Goal: Information Seeking & Learning: Learn about a topic

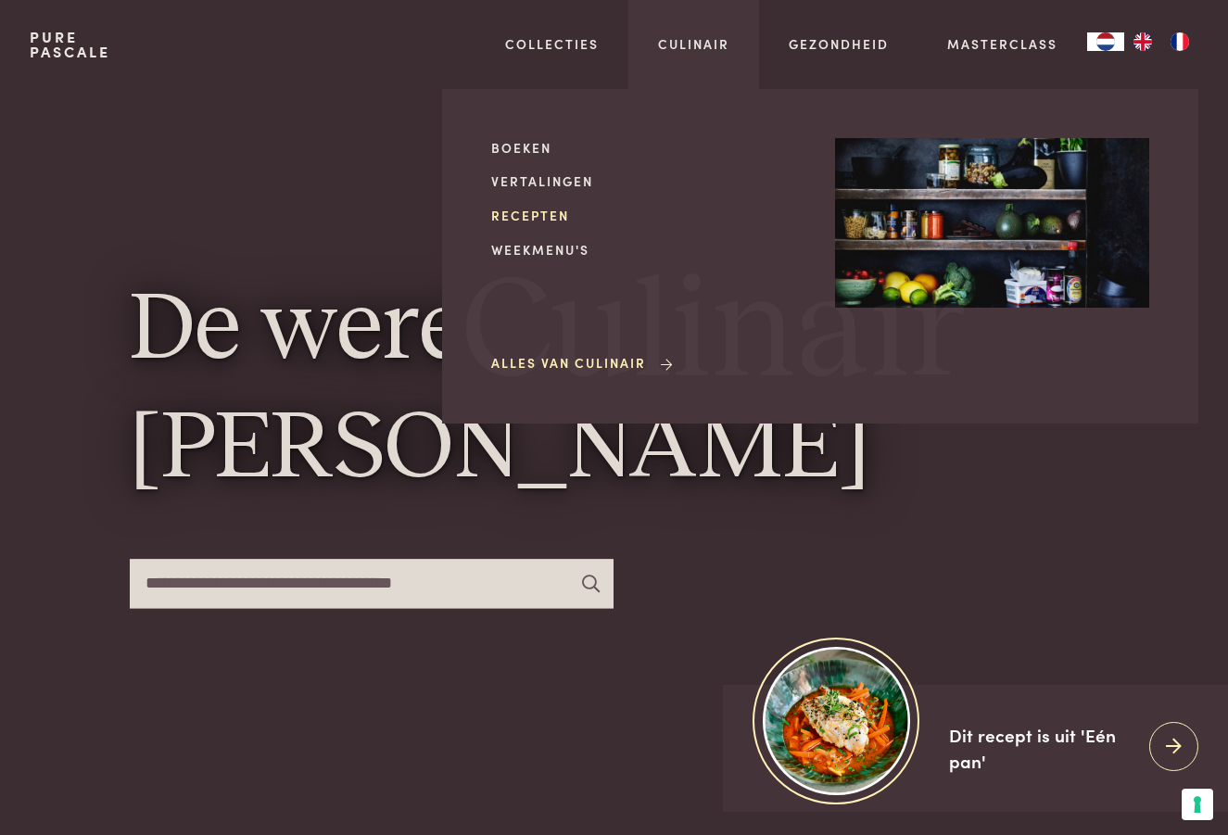
click at [529, 216] on link "Recepten" at bounding box center [648, 215] width 314 height 19
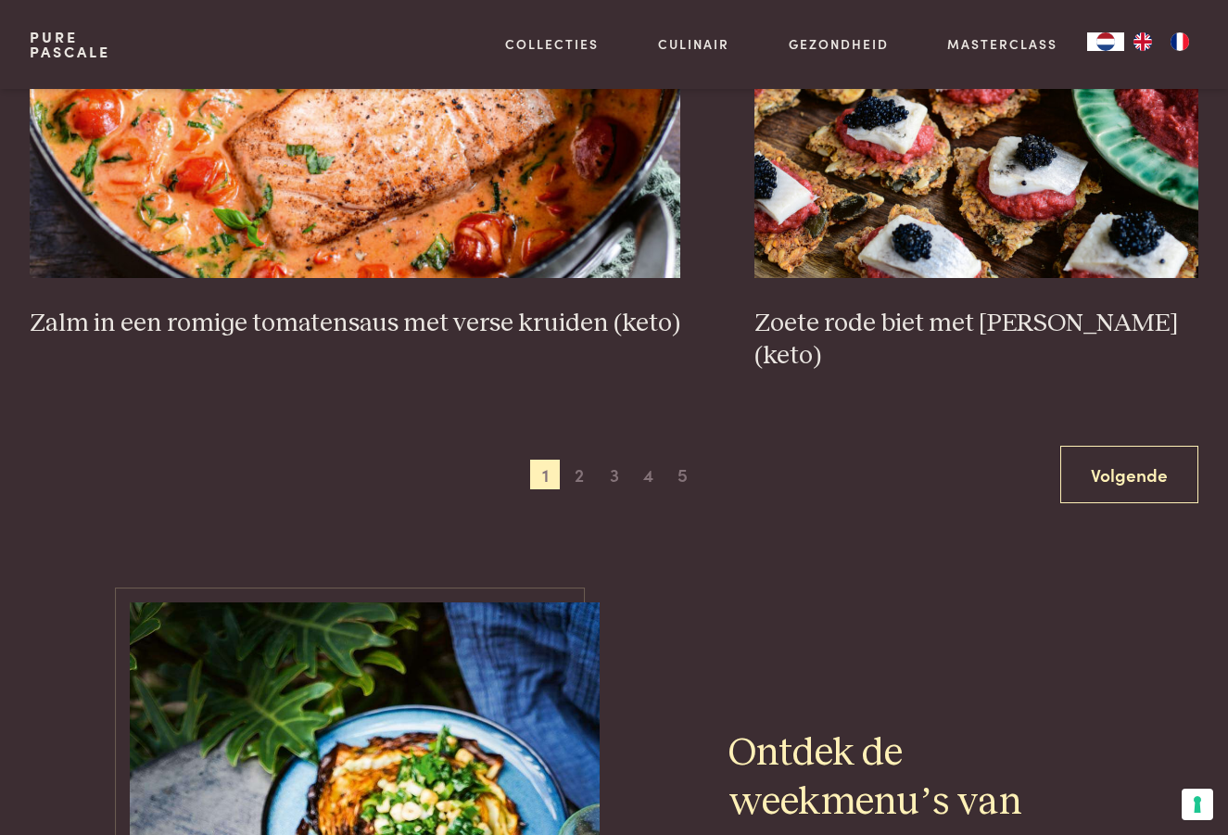
scroll to position [3285, 0]
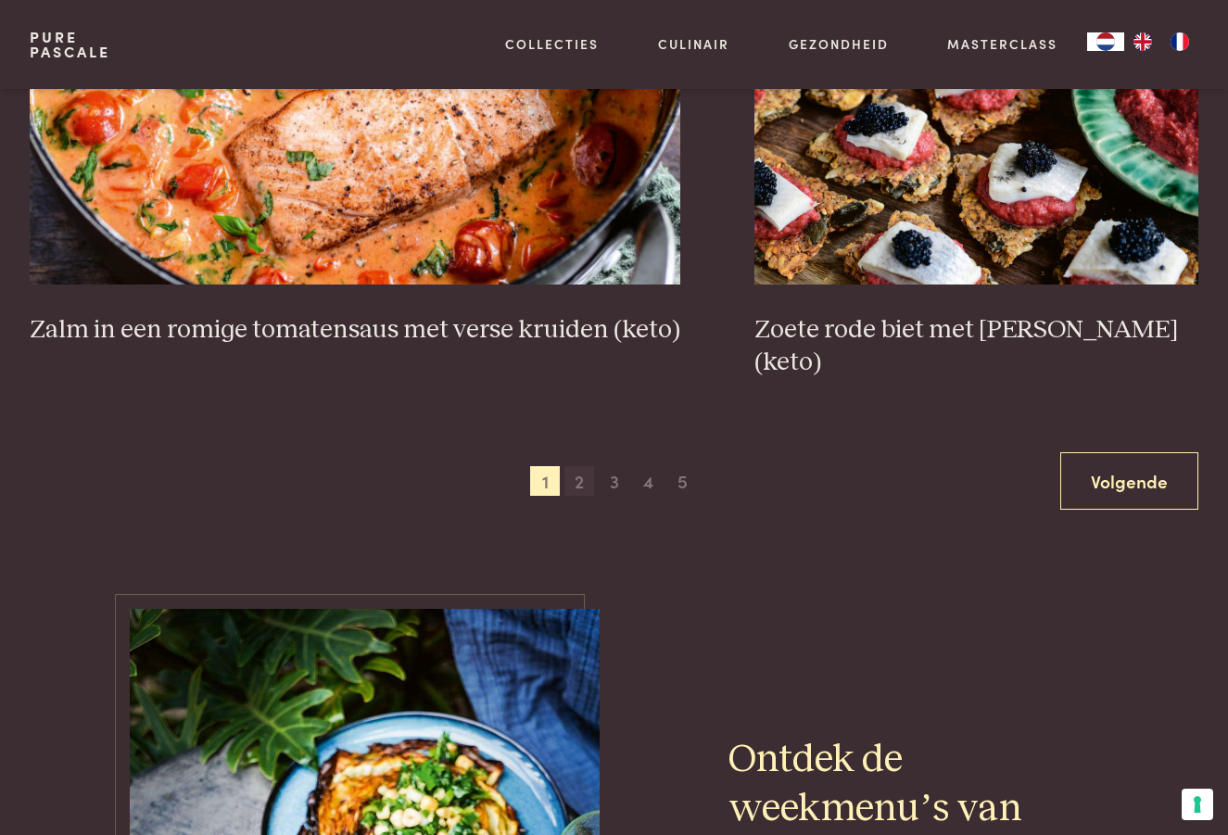
click at [587, 466] on span "2" at bounding box center [579, 481] width 30 height 30
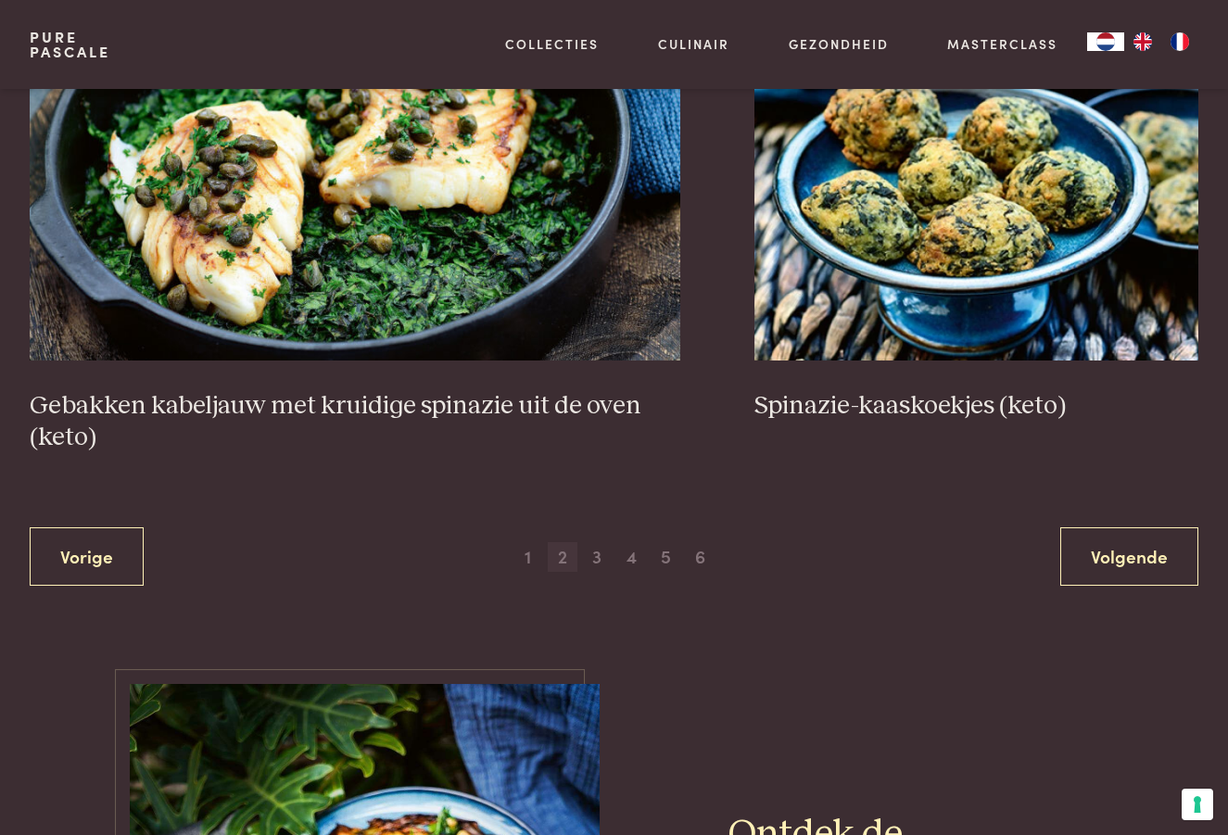
scroll to position [3244, 0]
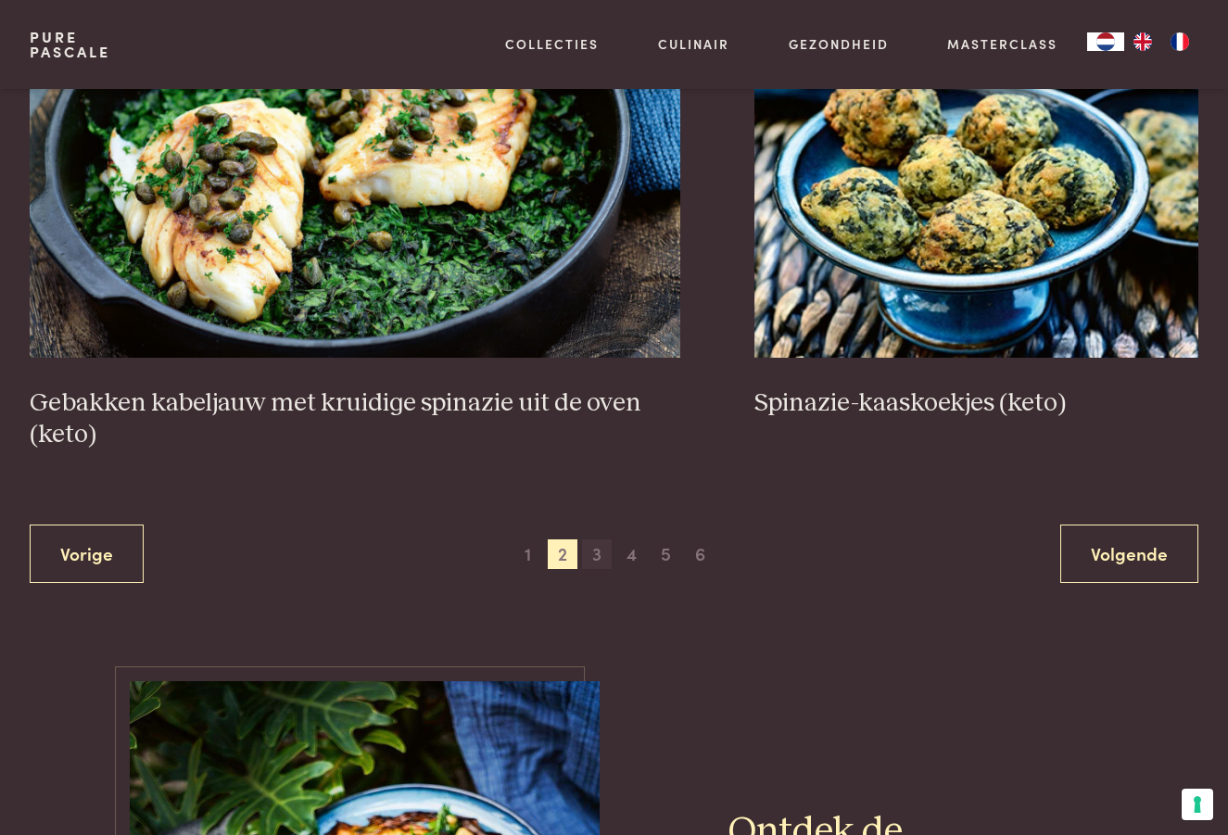
click at [593, 553] on span "3" at bounding box center [597, 554] width 30 height 30
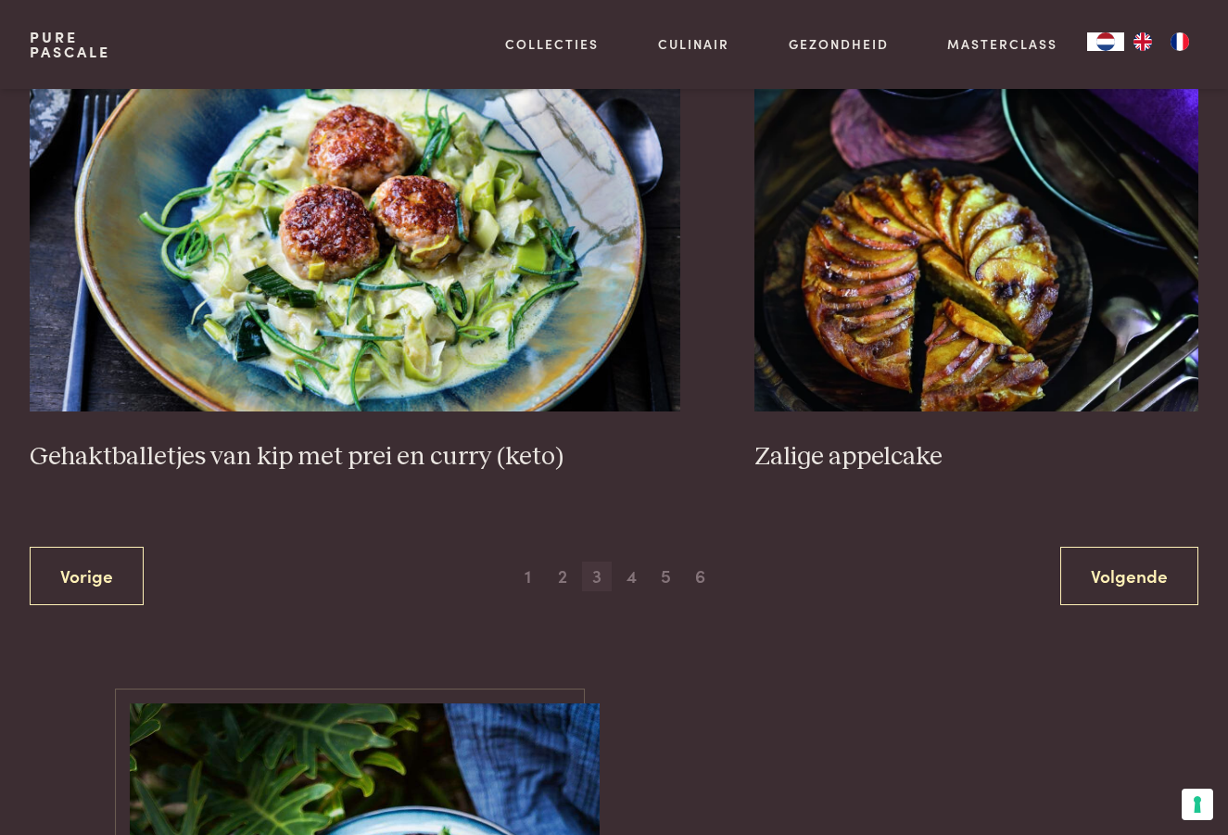
scroll to position [3287, 0]
click at [637, 561] on span "4" at bounding box center [631, 576] width 30 height 30
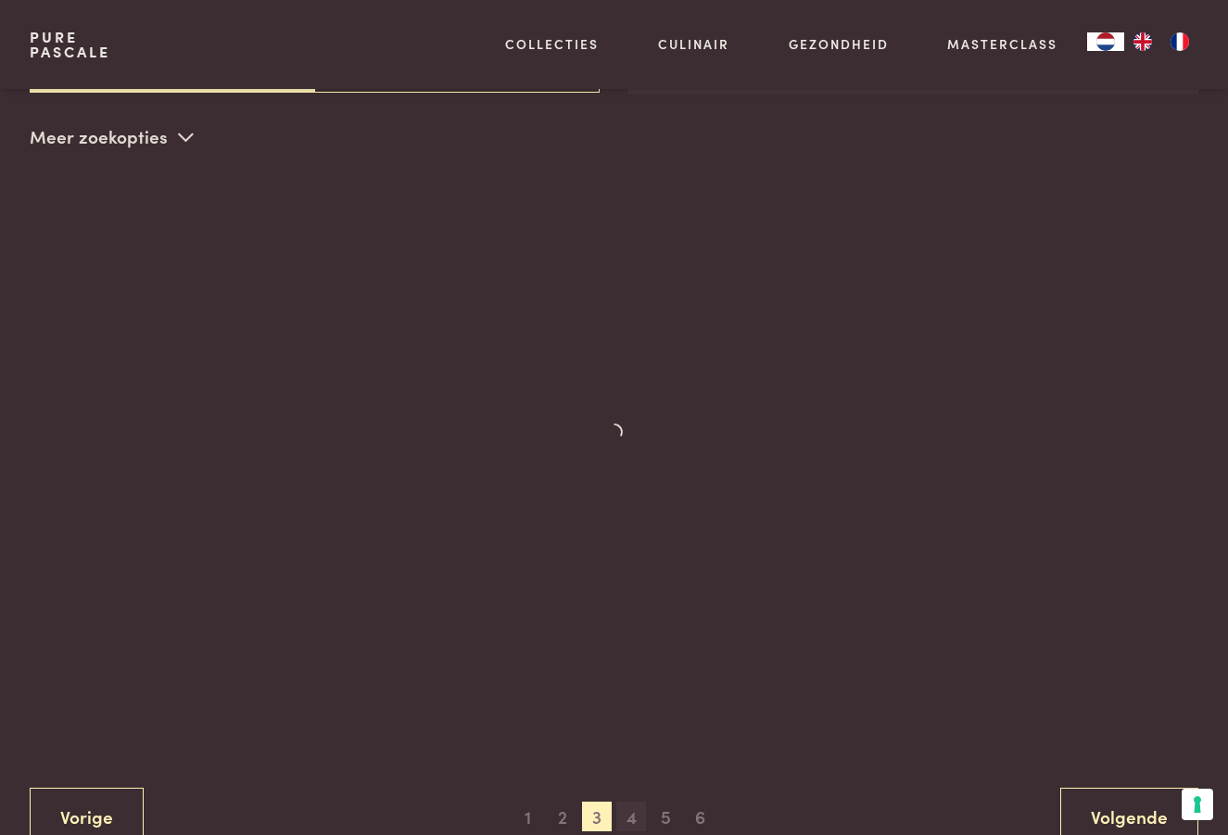
scroll to position [425, 0]
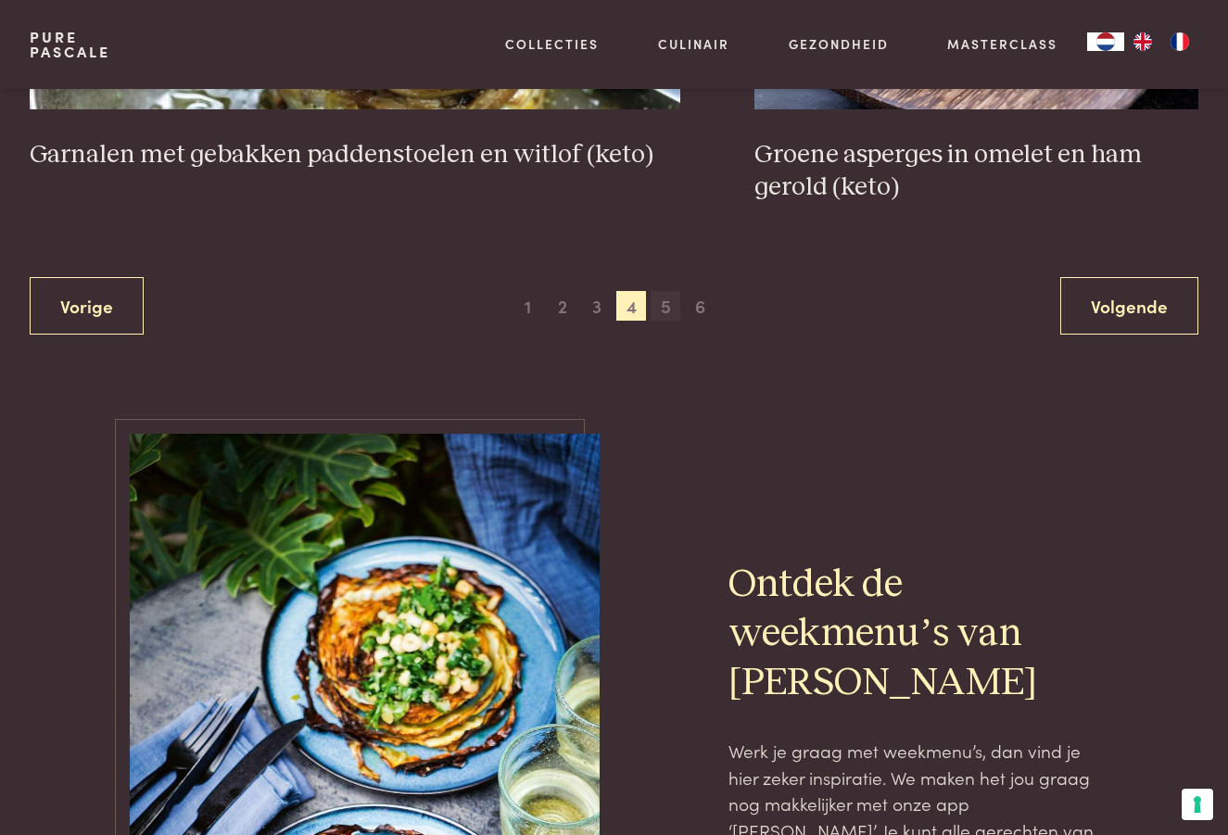
click at [665, 309] on span "5" at bounding box center [666, 306] width 30 height 30
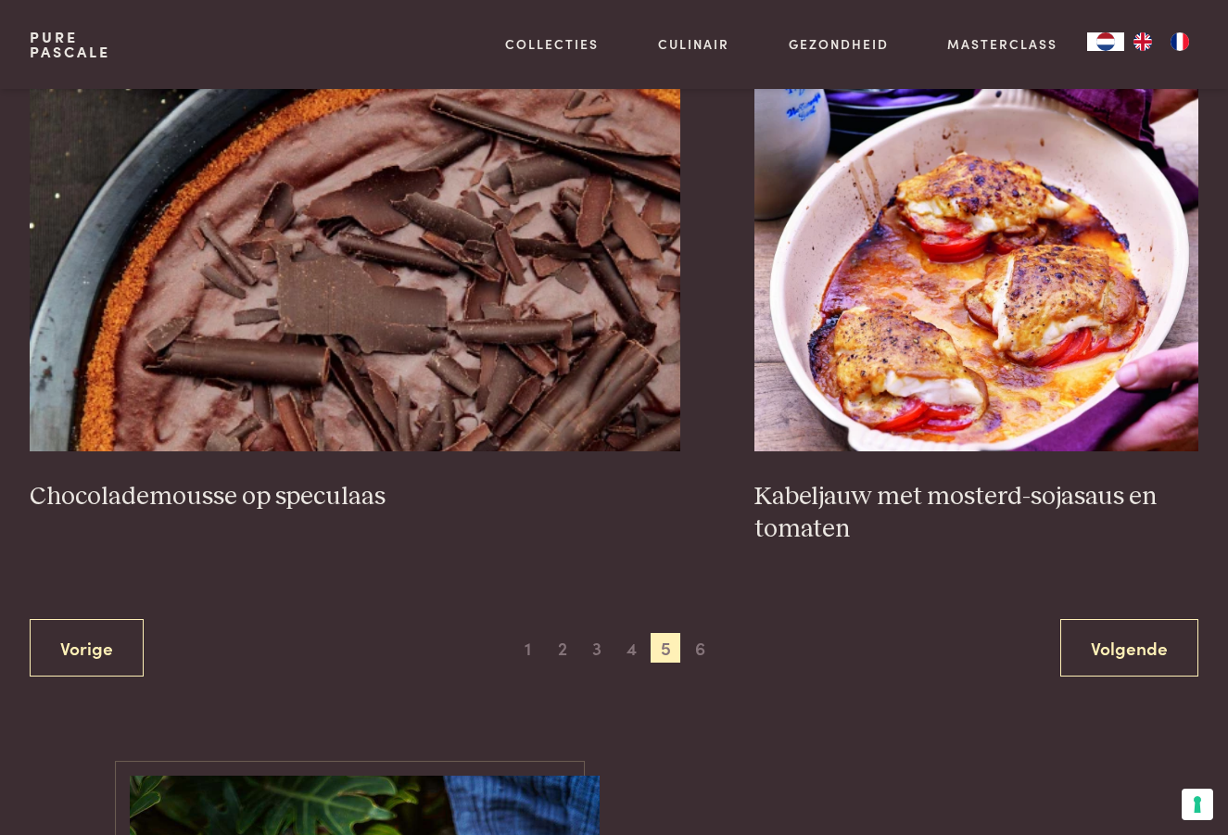
scroll to position [3186, 0]
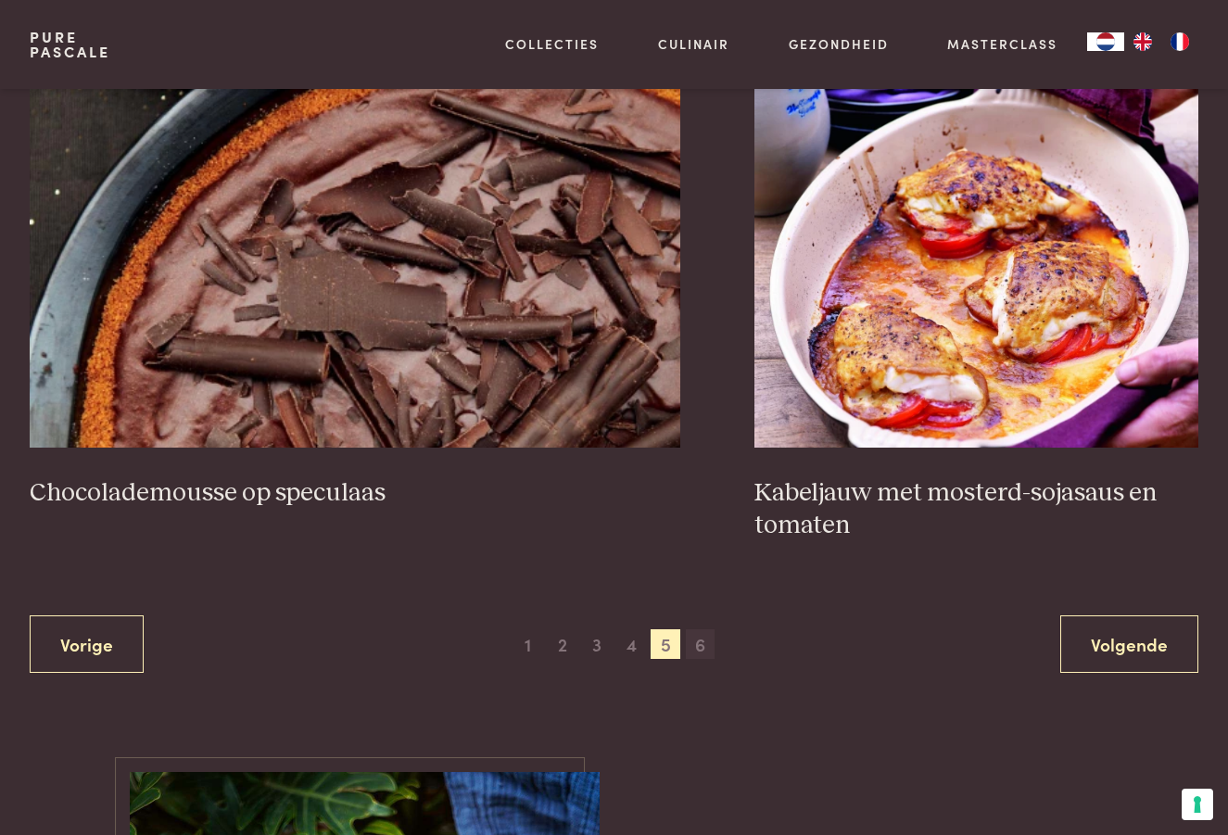
click at [702, 651] on span "6" at bounding box center [701, 644] width 30 height 30
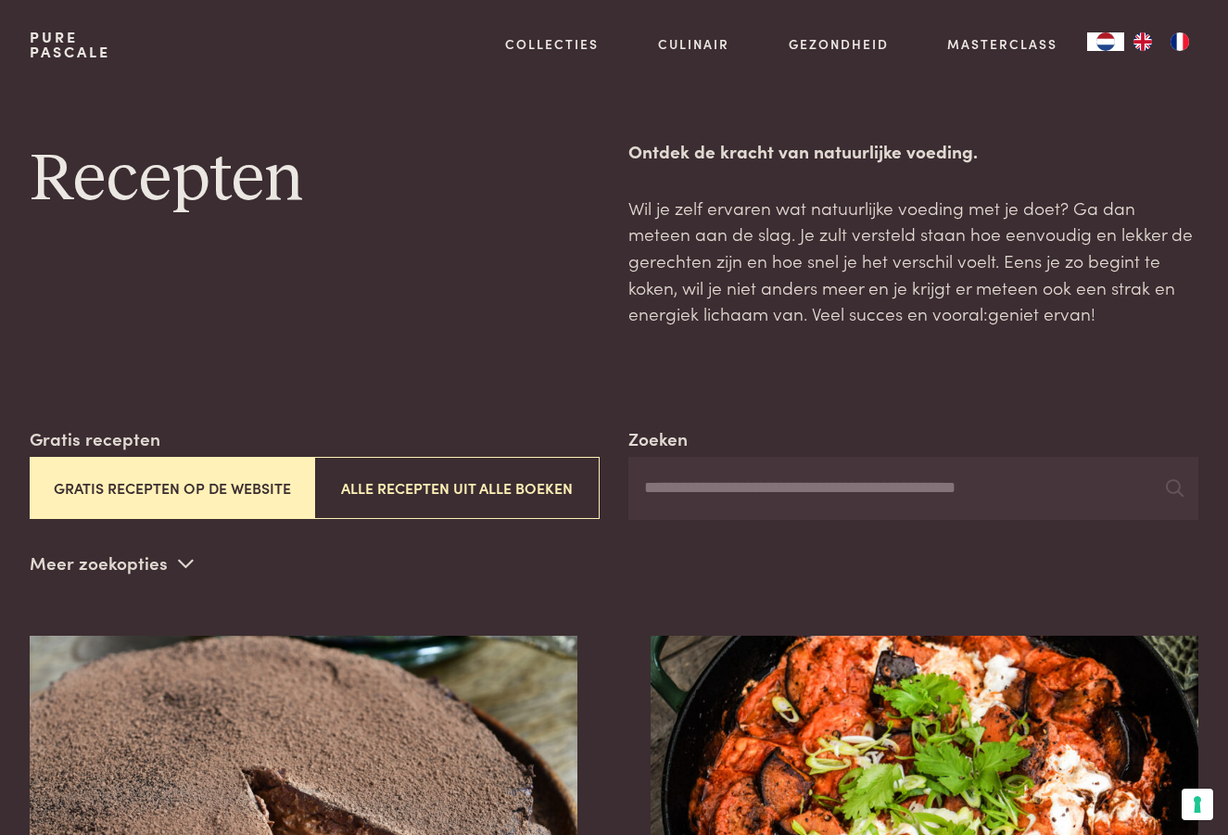
click at [712, 490] on input "Zoeken" at bounding box center [913, 488] width 570 height 63
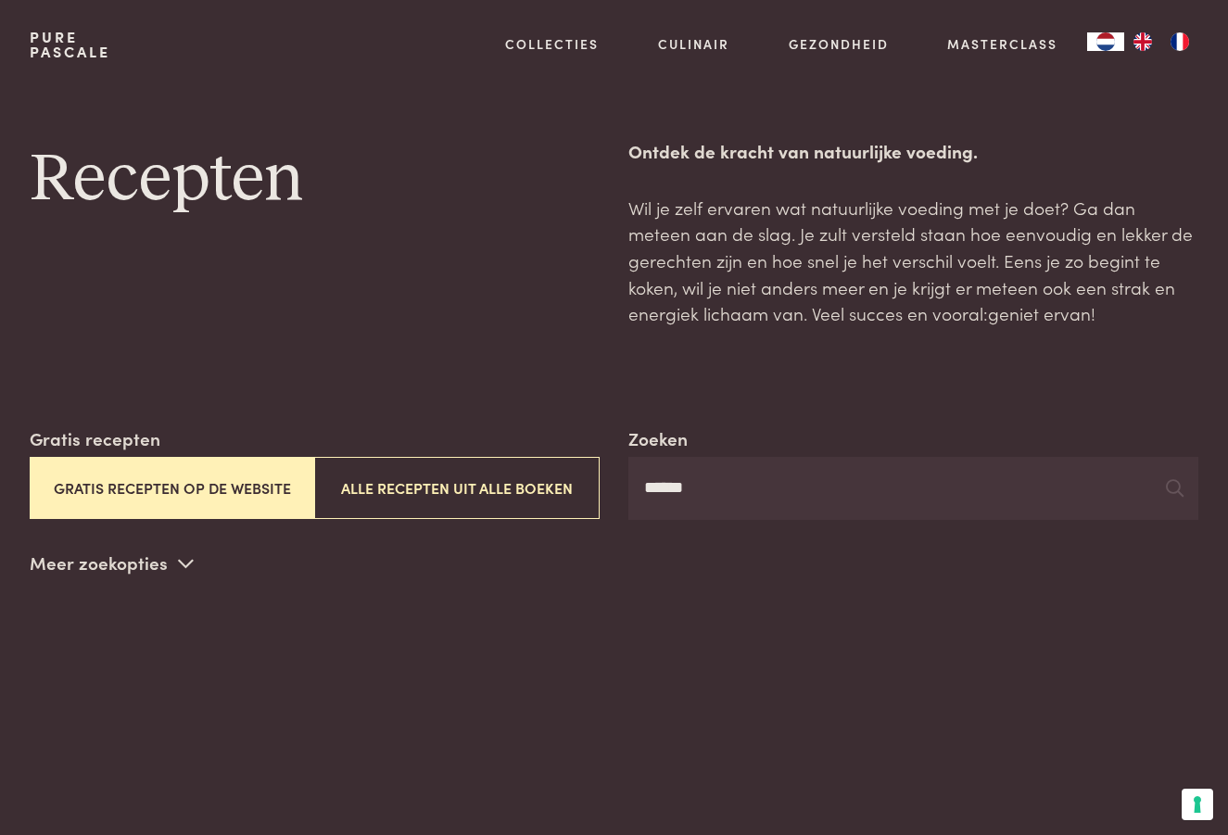
type input "******"
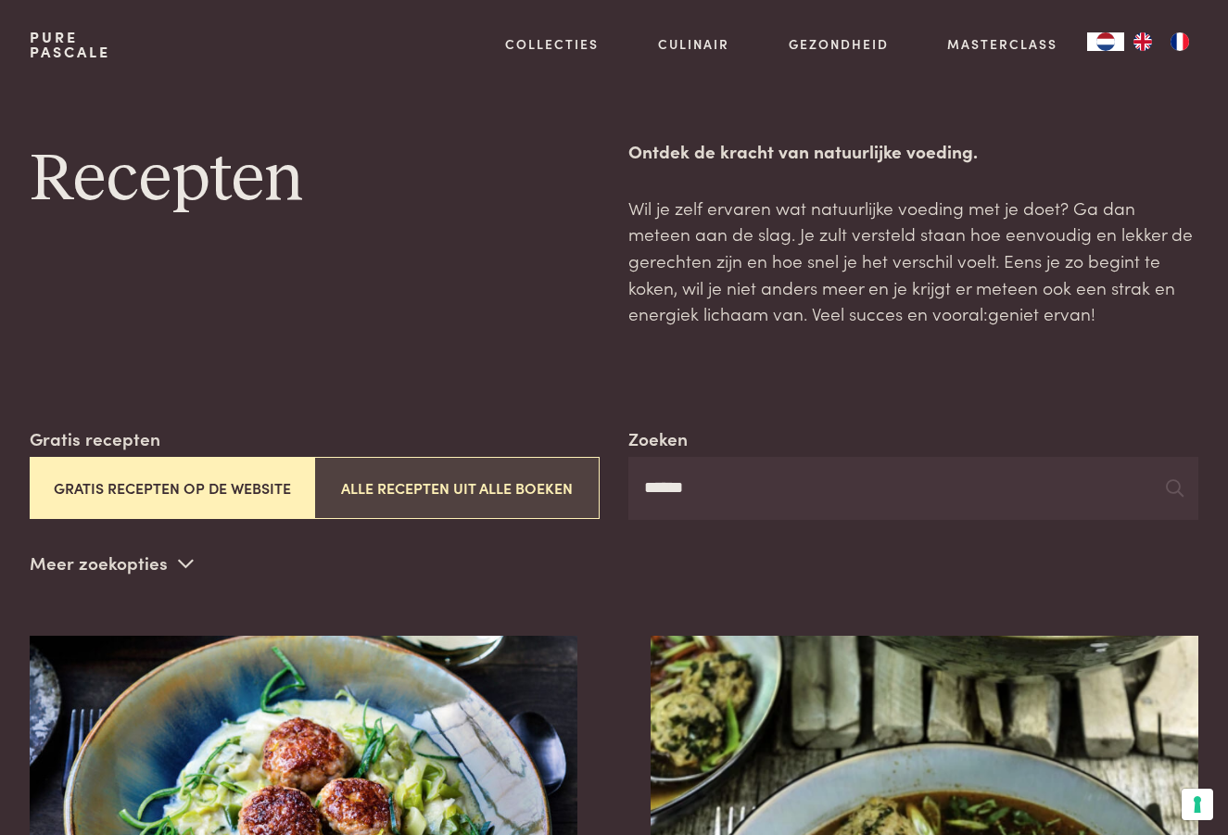
click at [545, 488] on button "Alle recepten uit alle boeken" at bounding box center [456, 488] width 285 height 62
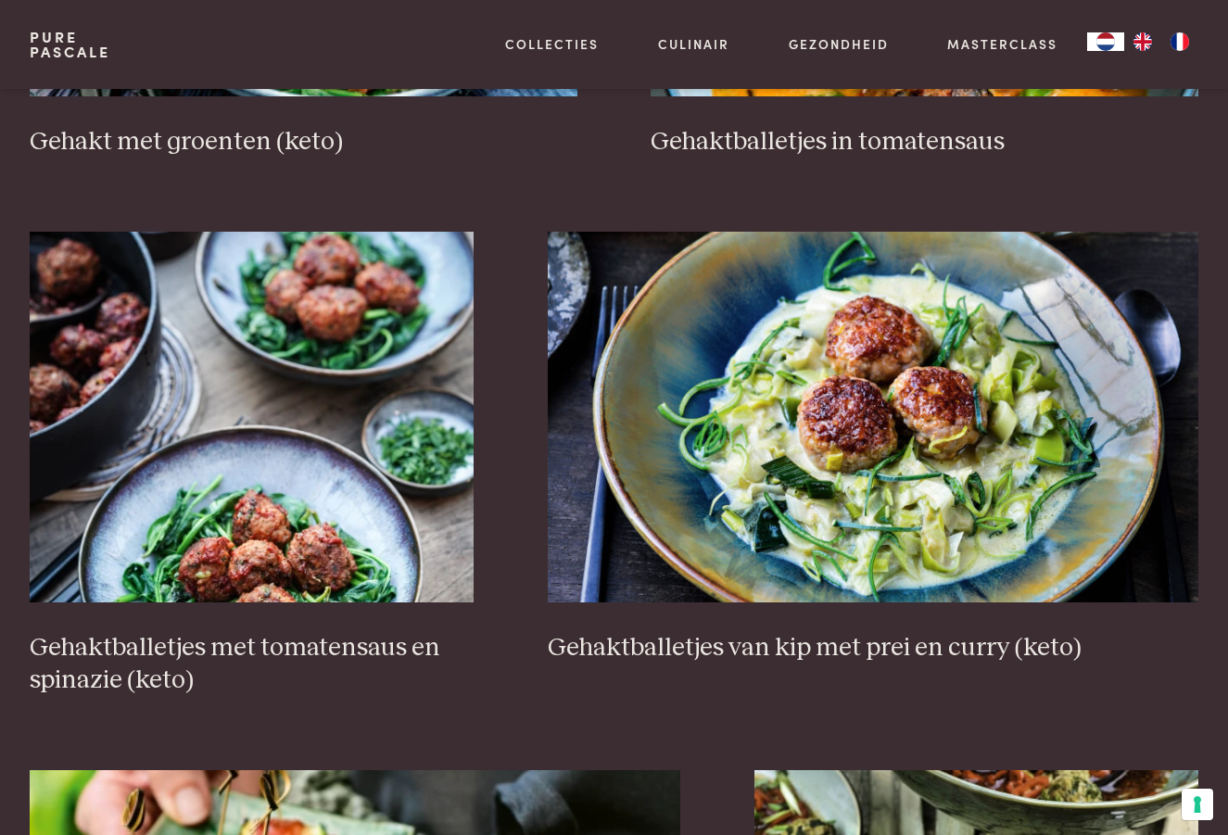
scroll to position [765, 0]
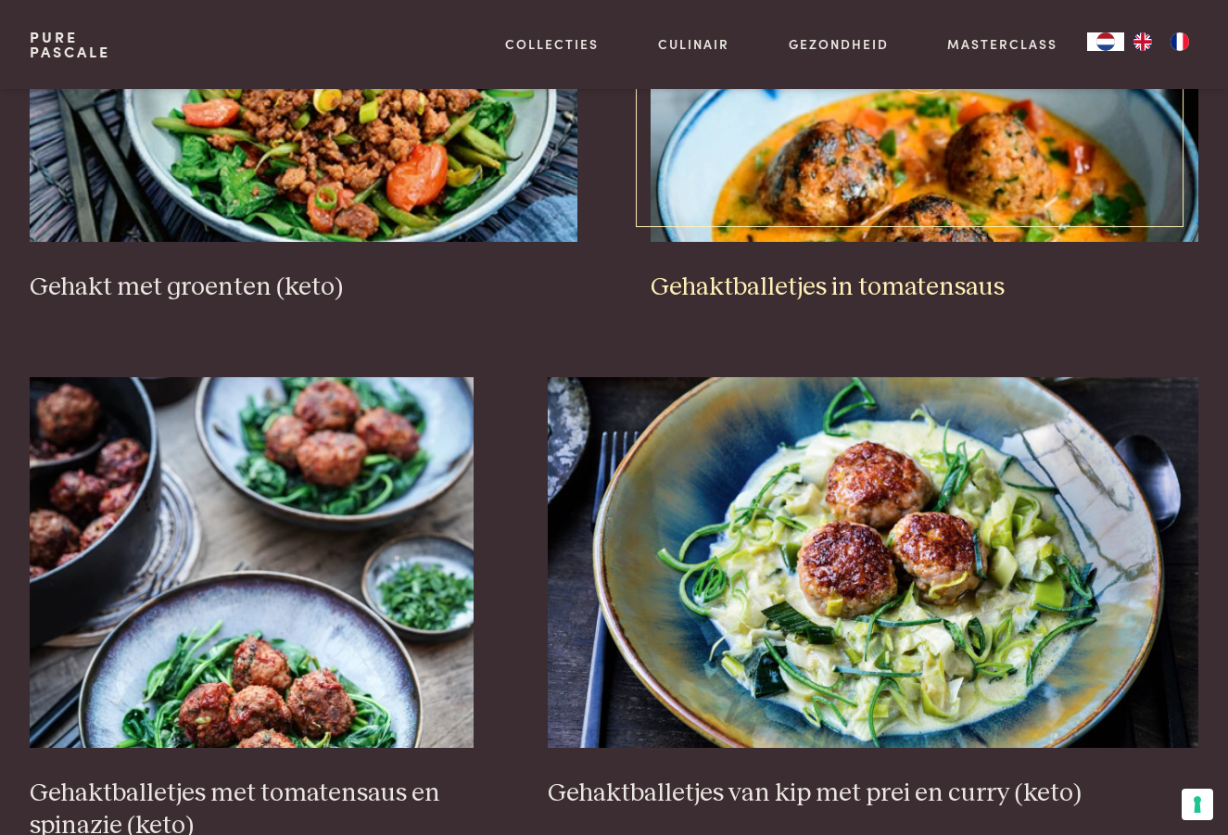
click at [839, 204] on img at bounding box center [925, 56] width 548 height 371
